Goal: Information Seeking & Learning: Learn about a topic

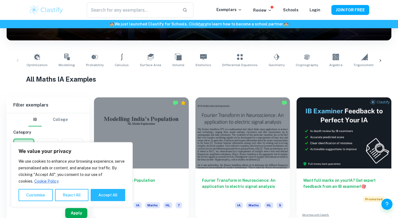
scroll to position [97, 0]
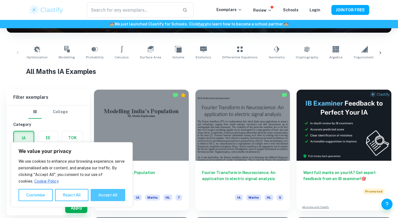
click at [106, 196] on button "Accept All" at bounding box center [108, 195] width 35 height 12
checkbox input "true"
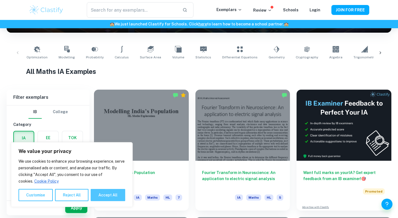
checkbox input "true"
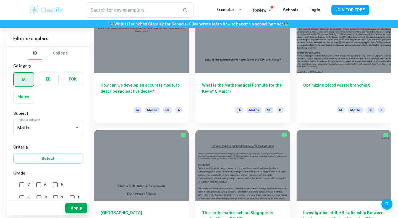
scroll to position [1208, 0]
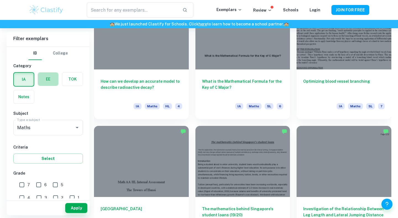
click at [46, 79] on label "button" at bounding box center [48, 78] width 20 height 13
click at [0, 0] on input "radio" at bounding box center [0, 0] width 0 height 0
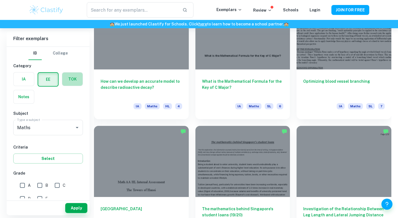
click at [71, 82] on label "button" at bounding box center [72, 78] width 20 height 13
click at [0, 0] on input "radio" at bounding box center [0, 0] width 0 height 0
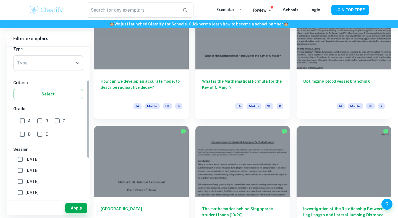
click at [22, 122] on input "A" at bounding box center [22, 120] width 11 height 11
checkbox input "true"
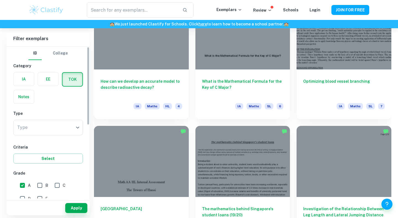
scroll to position [1201, 0]
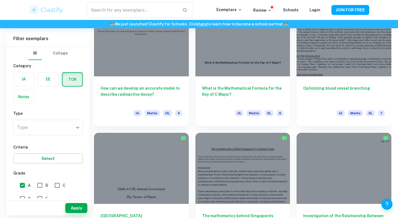
click at [24, 83] on label "button" at bounding box center [24, 78] width 20 height 13
click at [0, 0] on input "radio" at bounding box center [0, 0] width 0 height 0
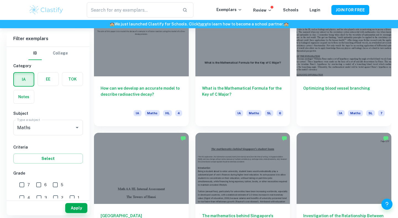
click at [45, 186] on span "6" at bounding box center [45, 185] width 2 height 6
click at [44, 186] on input "6" at bounding box center [38, 184] width 11 height 11
click at [41, 186] on input "6" at bounding box center [38, 184] width 11 height 11
click at [34, 186] on input "6" at bounding box center [38, 184] width 11 height 11
checkbox input "true"
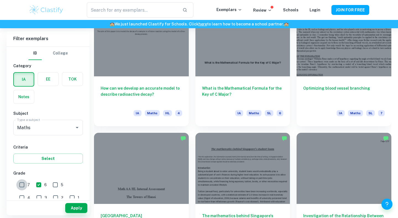
click at [21, 184] on input "7" at bounding box center [21, 184] width 11 height 11
checkbox input "false"
click at [41, 184] on input "6" at bounding box center [38, 184] width 11 height 11
checkbox input "false"
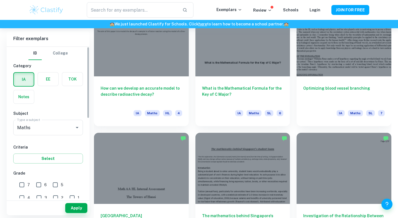
click at [67, 196] on input "1" at bounding box center [72, 197] width 11 height 11
checkbox input "true"
click at [72, 208] on button "Apply" at bounding box center [76, 208] width 22 height 10
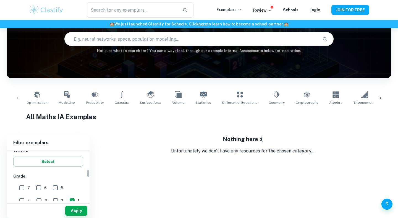
scroll to position [119, 0]
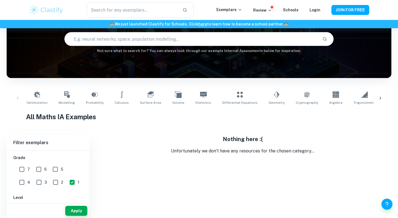
click at [50, 180] on input "2" at bounding box center [55, 182] width 11 height 11
checkbox input "true"
click at [33, 184] on input "3" at bounding box center [38, 182] width 11 height 11
checkbox input "true"
click at [79, 209] on button "Apply" at bounding box center [76, 211] width 22 height 10
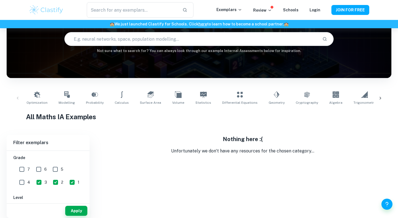
click at [27, 177] on input "4" at bounding box center [21, 182] width 11 height 11
checkbox input "true"
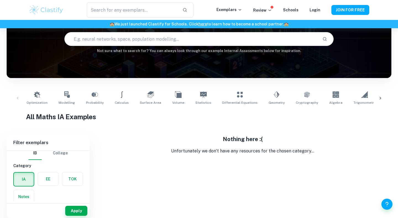
click at [24, 184] on label "button" at bounding box center [24, 179] width 20 height 13
click at [0, 0] on input "radio" at bounding box center [0, 0] width 0 height 0
click at [48, 181] on label "button" at bounding box center [48, 178] width 20 height 13
click at [0, 0] on input "radio" at bounding box center [0, 0] width 0 height 0
click at [61, 179] on div "TOK" at bounding box center [71, 178] width 24 height 18
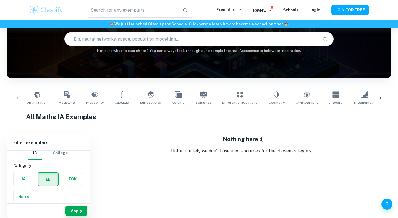
click at [63, 179] on label "button" at bounding box center [72, 178] width 20 height 13
click at [0, 0] on input "radio" at bounding box center [0, 0] width 0 height 0
click at [27, 192] on label "button" at bounding box center [24, 196] width 20 height 13
click at [0, 0] on input "radio" at bounding box center [0, 0] width 0 height 0
click at [26, 178] on label "button" at bounding box center [24, 178] width 20 height 13
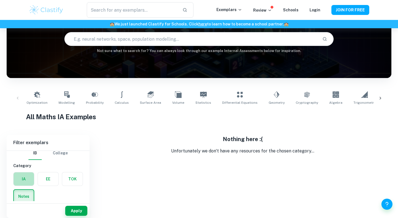
click at [0, 0] on input "radio" at bounding box center [0, 0] width 0 height 0
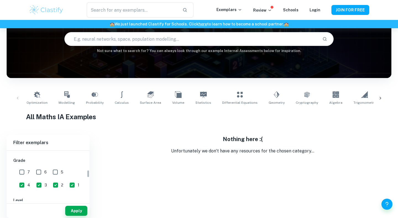
scroll to position [121, 0]
click at [57, 167] on input "5" at bounding box center [55, 167] width 11 height 11
checkbox input "true"
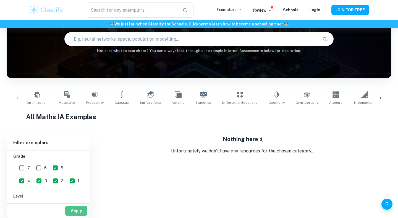
click at [69, 208] on button "Apply" at bounding box center [76, 211] width 22 height 10
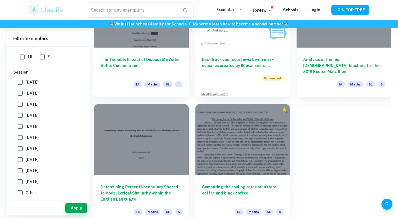
scroll to position [1109, 0]
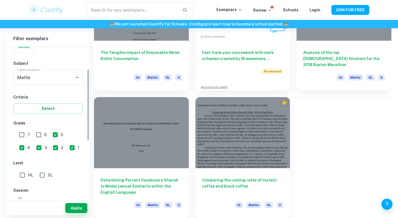
scroll to position [47, 0]
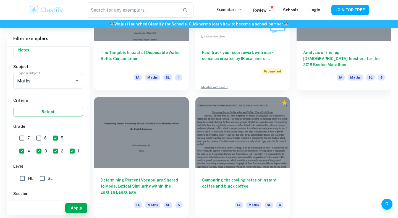
click at [58, 157] on div "IB College Category IA EE TOK Notes Subject Type a subject Maths Type a subject…" at bounding box center [48, 160] width 83 height 320
click at [67, 152] on input "1" at bounding box center [72, 150] width 11 height 11
checkbox input "false"
click at [51, 139] on input "5" at bounding box center [55, 137] width 11 height 11
checkbox input "false"
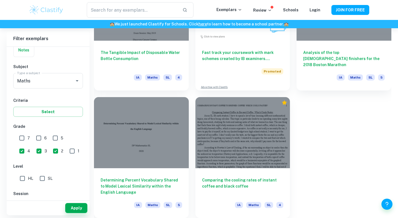
click at [27, 145] on input "4" at bounding box center [21, 150] width 11 height 11
checkbox input "false"
click at [50, 153] on input "2" at bounding box center [55, 150] width 11 height 11
checkbox input "false"
click at [33, 151] on input "3" at bounding box center [38, 150] width 11 height 11
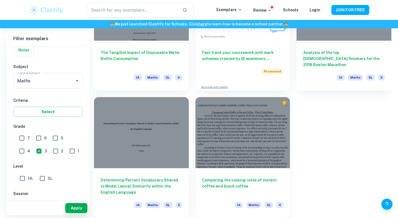
checkbox input "false"
click at [79, 207] on button "Apply" at bounding box center [76, 208] width 22 height 10
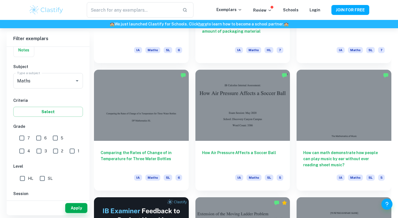
scroll to position [753, 0]
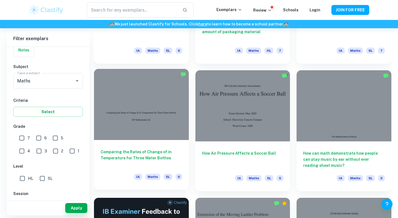
click at [152, 176] on span "Maths" at bounding box center [152, 177] width 15 height 6
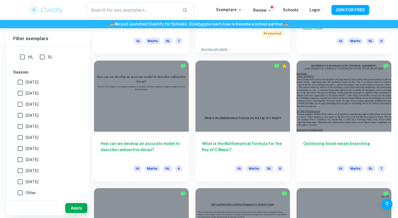
scroll to position [1145, 0]
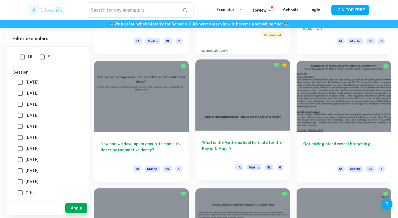
click at [210, 143] on h6 "What is the Mathematical Formula for the Key of C Major?" at bounding box center [243, 148] width 82 height 18
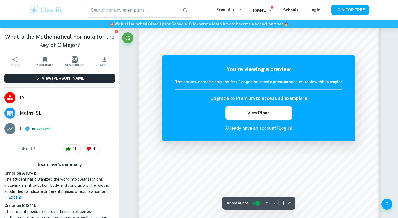
scroll to position [532, 0]
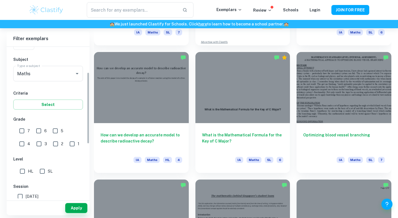
scroll to position [52, 0]
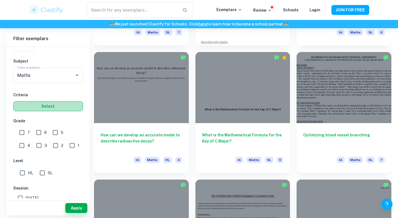
click at [41, 105] on button "Select" at bounding box center [48, 106] width 70 height 10
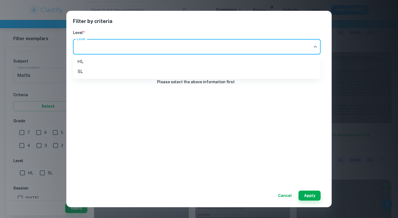
click at [174, 174] on div at bounding box center [199, 109] width 398 height 218
click at [38, 159] on div "Filter by criteria Level * Level ​ Level Please select the above information fi…" at bounding box center [199, 109] width 398 height 218
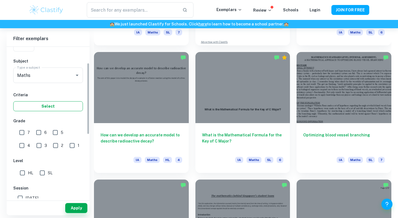
scroll to position [17, 0]
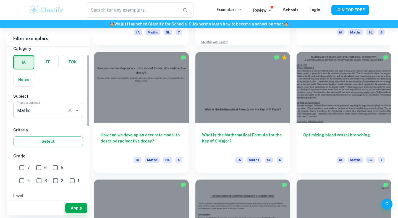
click at [55, 112] on input "Maths" at bounding box center [40, 110] width 49 height 11
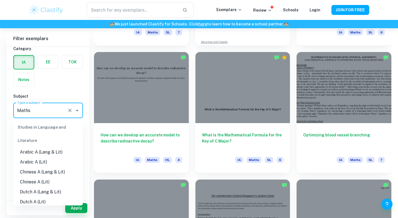
scroll to position [682, 0]
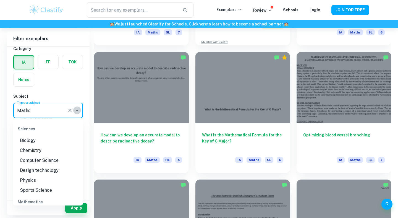
click at [75, 110] on icon "Close" at bounding box center [77, 110] width 7 height 7
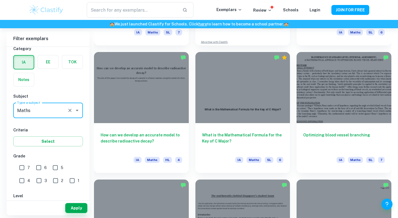
click at [75, 110] on icon "Open" at bounding box center [77, 110] width 7 height 7
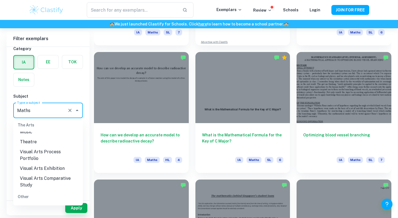
scroll to position [826, 0]
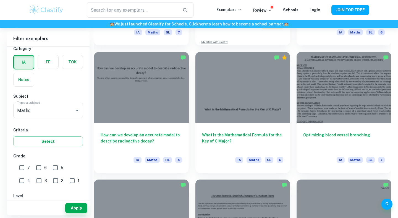
click at [55, 80] on div "IA EE TOK Notes" at bounding box center [46, 69] width 73 height 35
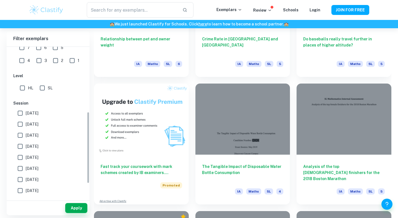
scroll to position [93, 0]
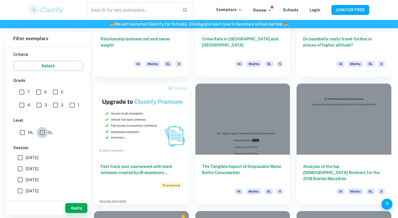
click at [44, 135] on input "SL" at bounding box center [42, 132] width 11 height 11
click at [80, 205] on button "Apply" at bounding box center [76, 208] width 22 height 10
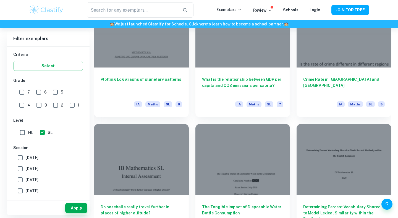
scroll to position [1209, 0]
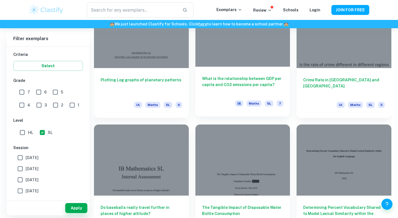
drag, startPoint x: 190, startPoint y: 93, endPoint x: 198, endPoint y: 112, distance: 20.2
click at [198, 113] on div "What is the relationship between GDP per capita and CO2 emissions per capita? I…" at bounding box center [239, 53] width 101 height 127
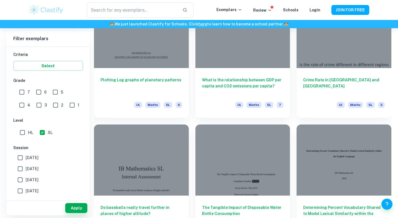
click at [192, 123] on div "The Tangible Impact of Disposable Water Bottle Consumption IA Maths SL 4" at bounding box center [239, 181] width 101 height 127
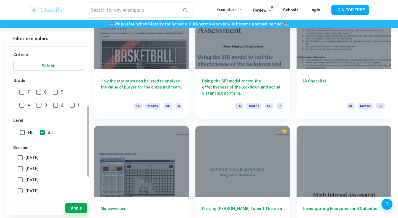
scroll to position [142, 0]
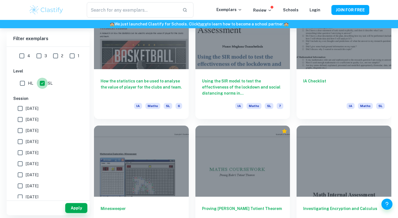
click at [41, 81] on input "SL" at bounding box center [42, 83] width 11 height 11
checkbox input "false"
click at [79, 210] on button "Apply" at bounding box center [76, 208] width 22 height 10
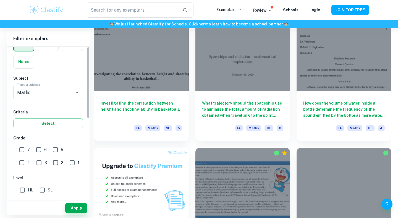
scroll to position [0, 0]
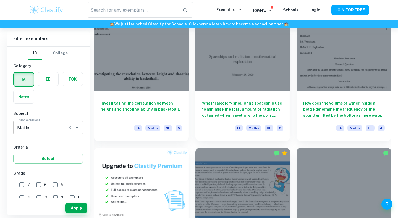
click at [46, 126] on input "Maths" at bounding box center [40, 127] width 49 height 11
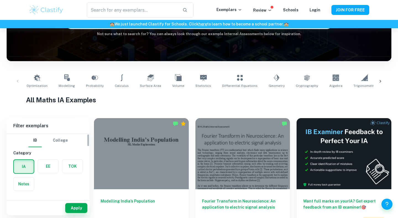
scroll to position [68, 0]
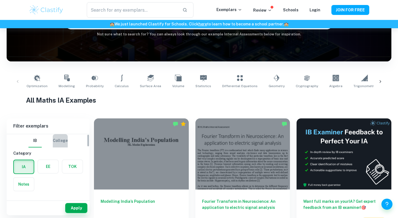
click at [60, 141] on button "College" at bounding box center [60, 140] width 15 height 13
click at [36, 145] on button "IB" at bounding box center [34, 140] width 13 height 13
click at [61, 141] on button "College" at bounding box center [60, 140] width 15 height 13
click at [35, 142] on button "IB" at bounding box center [34, 140] width 13 height 13
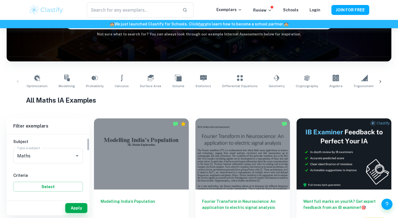
scroll to position [0, 0]
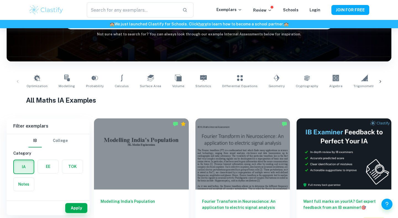
click at [25, 164] on label "button" at bounding box center [24, 166] width 20 height 13
click at [0, 0] on input "radio" at bounding box center [0, 0] width 0 height 0
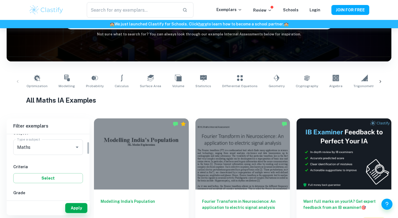
scroll to position [83, 0]
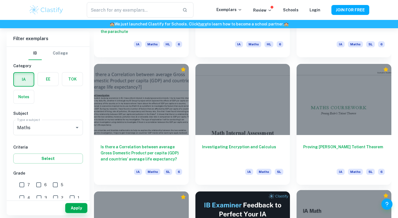
scroll to position [3426, 0]
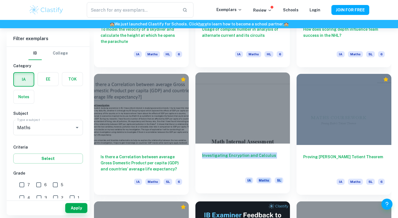
drag, startPoint x: 292, startPoint y: 75, endPoint x: 274, endPoint y: 150, distance: 76.5
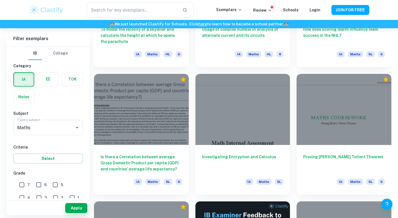
click at [291, 158] on div "Proving [PERSON_NAME] Totient Theorem IA Maths SL 6" at bounding box center [340, 130] width 101 height 127
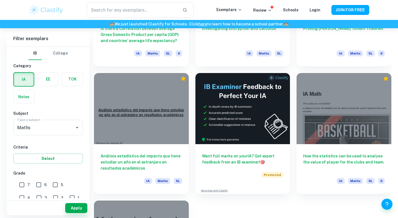
scroll to position [3556, 0]
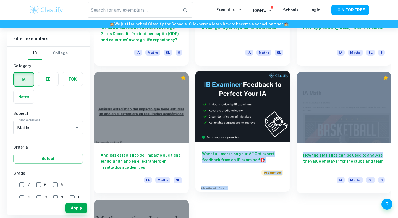
drag, startPoint x: 292, startPoint y: 160, endPoint x: 197, endPoint y: 145, distance: 95.9
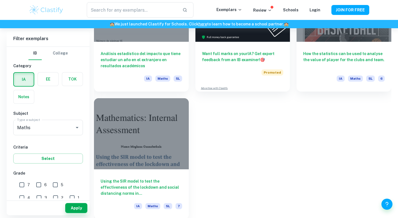
scroll to position [3658, 0]
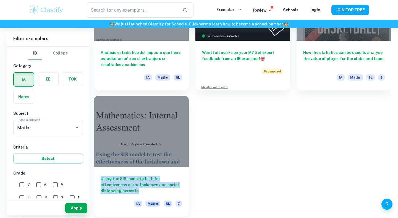
drag, startPoint x: 207, startPoint y: 205, endPoint x: 122, endPoint y: 159, distance: 96.2
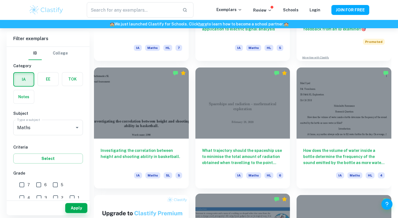
scroll to position [246, 0]
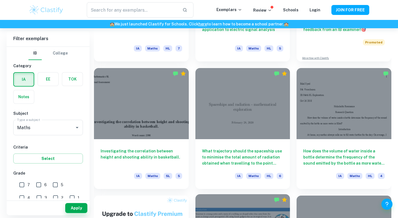
drag, startPoint x: 228, startPoint y: 98, endPoint x: 262, endPoint y: 92, distance: 35.2
